Goal: Find specific page/section: Find specific page/section

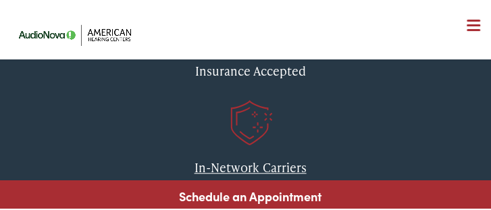
scroll to position [488, 0]
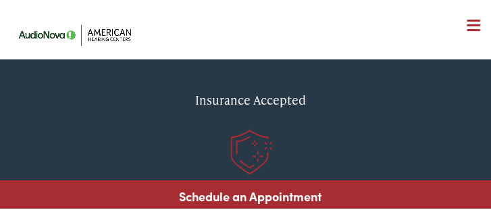
click at [273, 97] on div "Insurance Accepted" at bounding box center [250, 98] width 372 height 40
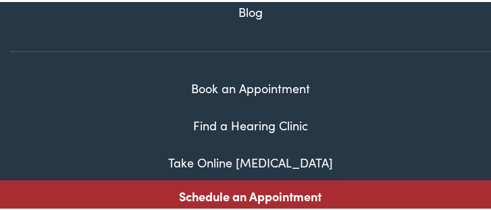
scroll to position [4291, 0]
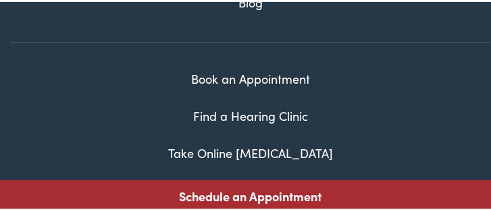
click at [254, 105] on link "Find a Hearing Clinic" at bounding box center [250, 113] width 115 height 17
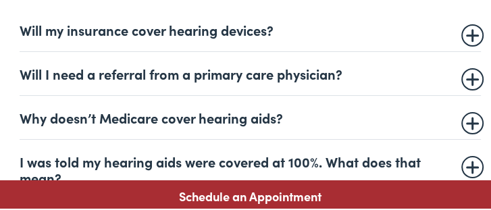
scroll to position [734, 0]
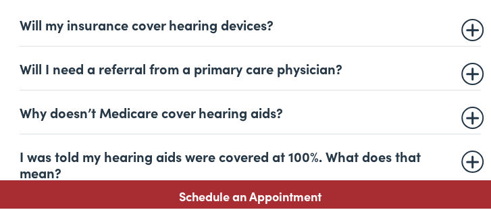
click at [462, 30] on summary "Will my insurance cover hearing devices?" at bounding box center [250, 22] width 461 height 16
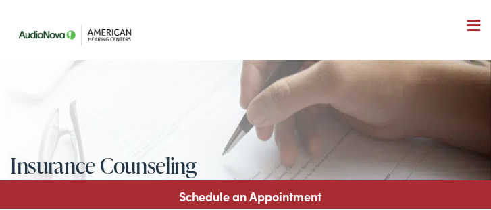
scroll to position [0, 0]
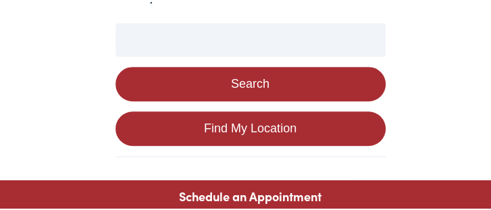
scroll to position [354, 0]
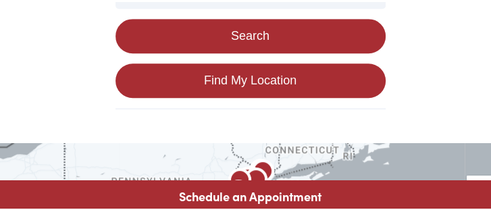
click at [254, 38] on button "Search" at bounding box center [250, 34] width 270 height 34
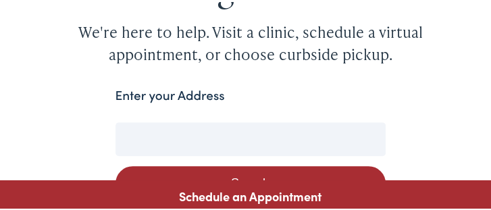
scroll to position [231, 0]
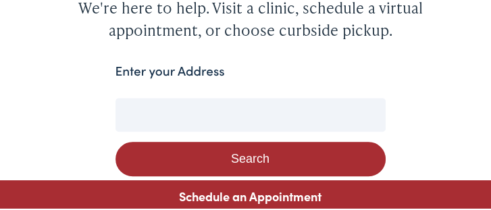
click at [203, 70] on label "Enter your Address" at bounding box center [169, 69] width 109 height 20
click at [203, 96] on input "Enter your Address" at bounding box center [250, 113] width 270 height 34
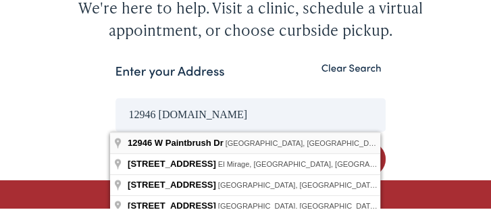
type input "12946 W Paintbrush Dr, Sun City West, AZ, USA"
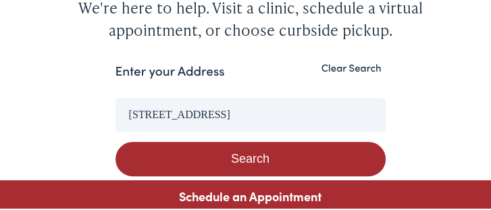
click at [242, 157] on button "Search" at bounding box center [250, 157] width 270 height 34
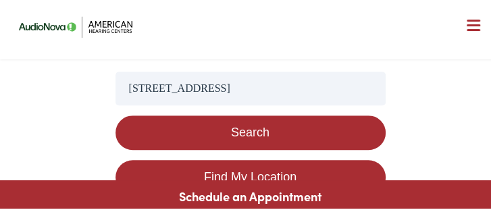
scroll to position [234, 0]
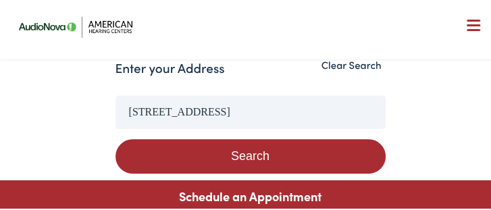
click at [228, 149] on button "Search" at bounding box center [250, 154] width 270 height 34
